Goal: Task Accomplishment & Management: Manage account settings

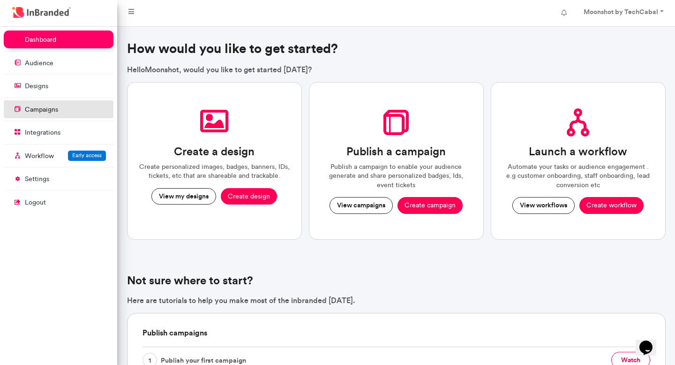
click at [45, 114] on link "campaigns" at bounding box center [59, 109] width 110 height 18
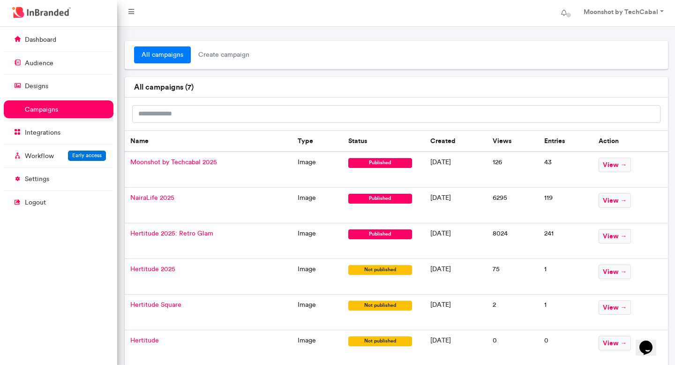
click at [195, 164] on span "Moonshot by Techcabal 2025" at bounding box center [173, 162] width 87 height 8
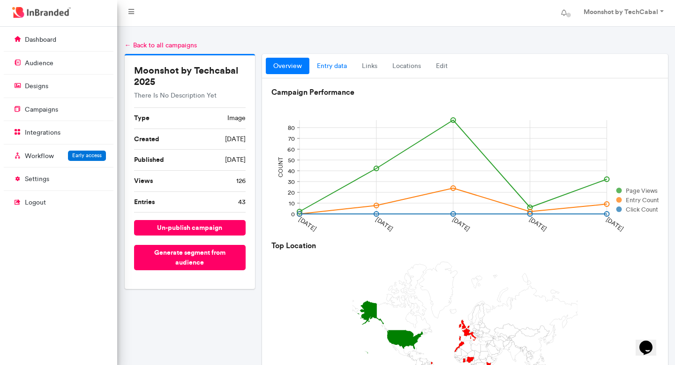
click at [344, 66] on link "entry data" at bounding box center [331, 66] width 45 height 17
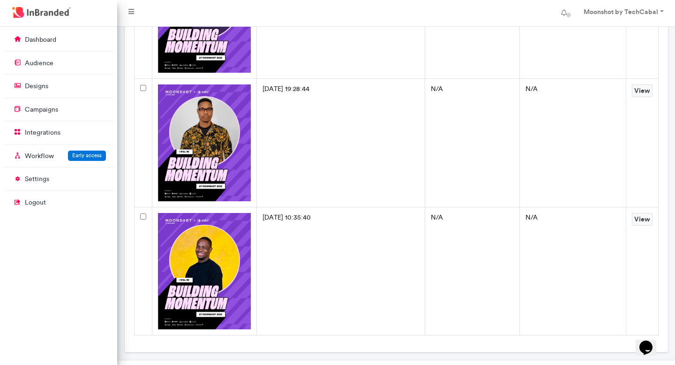
scroll to position [5327, 0]
